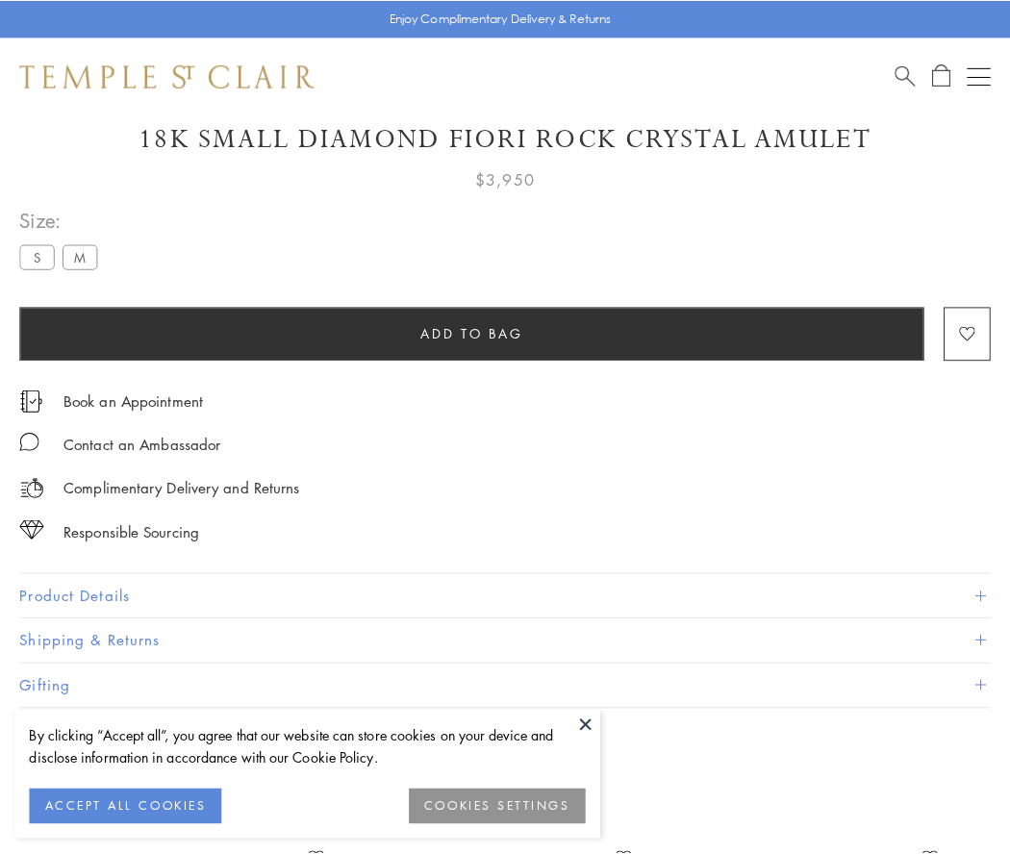
scroll to position [113, 0]
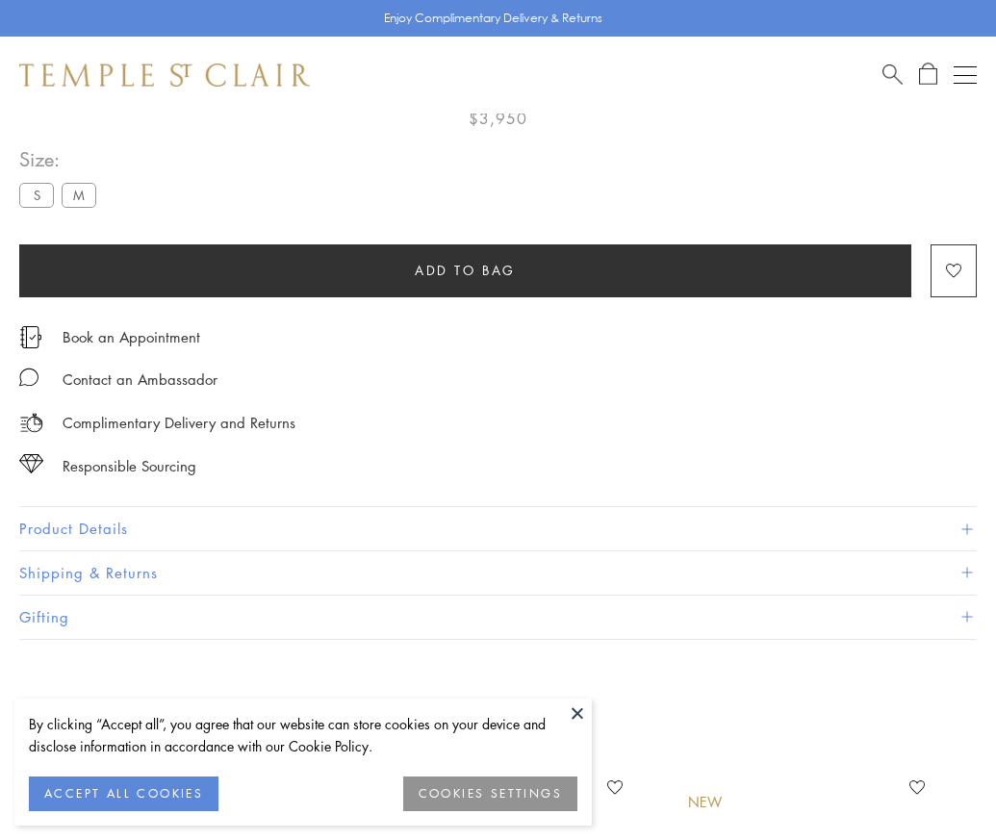
click at [465, 269] on span "Add to bag" at bounding box center [465, 270] width 101 height 21
